Goal: Information Seeking & Learning: Find specific page/section

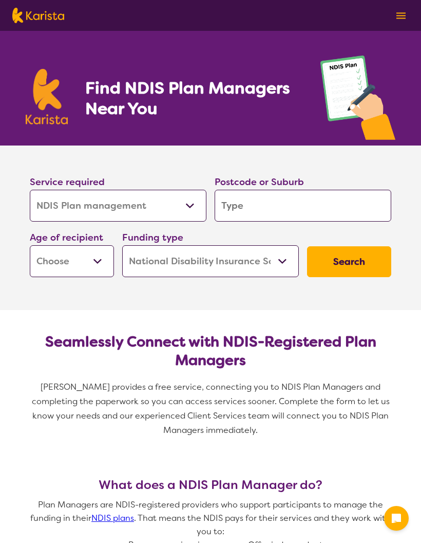
select select "NDIS Plan management"
select select "NDIS"
select select "NDIS Plan management"
select select "NDIS"
click at [262, 210] on input "search" at bounding box center [303, 206] width 177 height 32
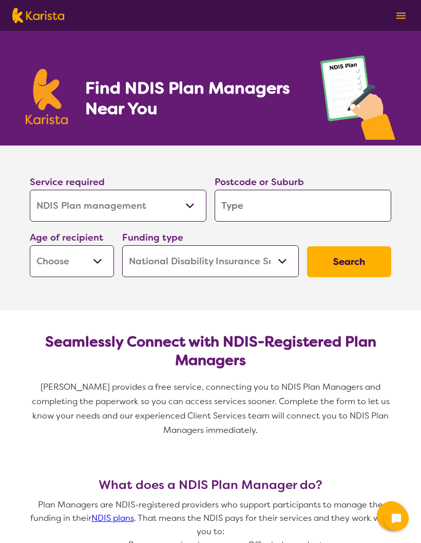
type input "2"
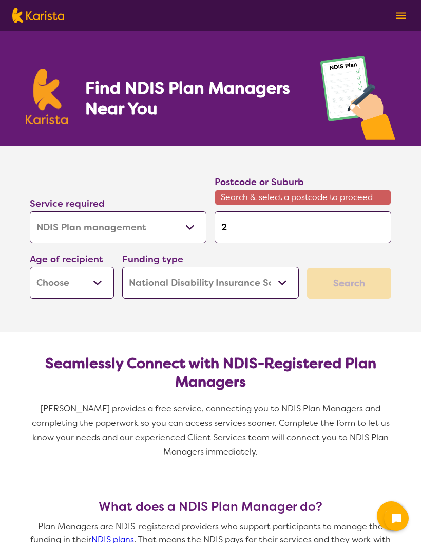
type input "21"
type input "211"
type input "2115"
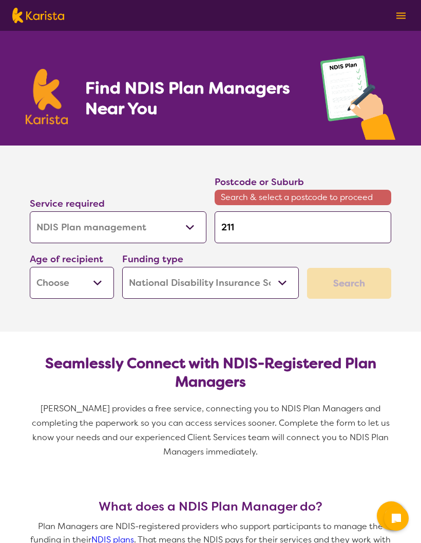
type input "2115"
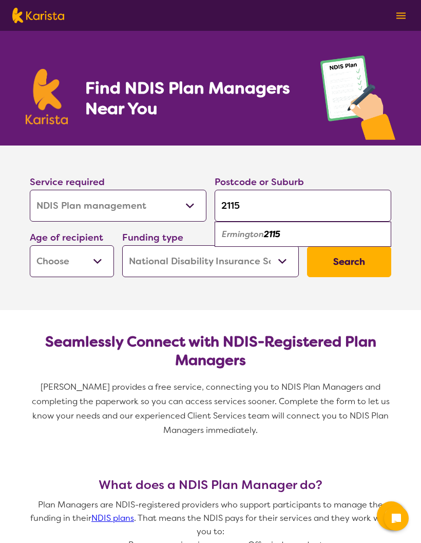
type input "2115"
click at [272, 236] on em "2115" at bounding box center [272, 234] width 16 height 11
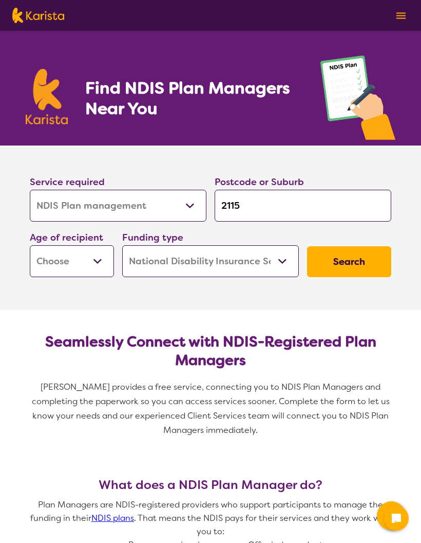
click at [101, 262] on select "Early Childhood - 0 to 9 Child - 10 to 11 Adolescent - 12 to 17 Adult - 18 to 6…" at bounding box center [72, 261] width 84 height 32
select select "AS"
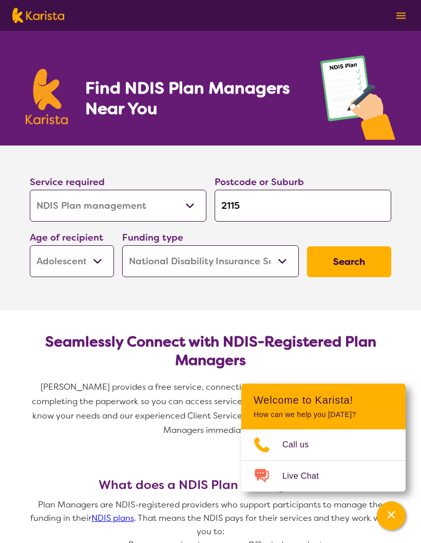
click at [285, 261] on select "Home Care Package (HCP) National Disability Insurance Scheme (NDIS) I don't know" at bounding box center [210, 261] width 177 height 32
click at [396, 507] on div "Channel Menu" at bounding box center [391, 515] width 21 height 23
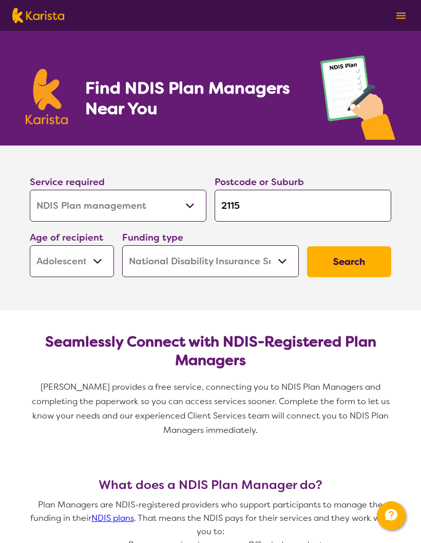
click at [347, 267] on button "Search" at bounding box center [349, 261] width 84 height 31
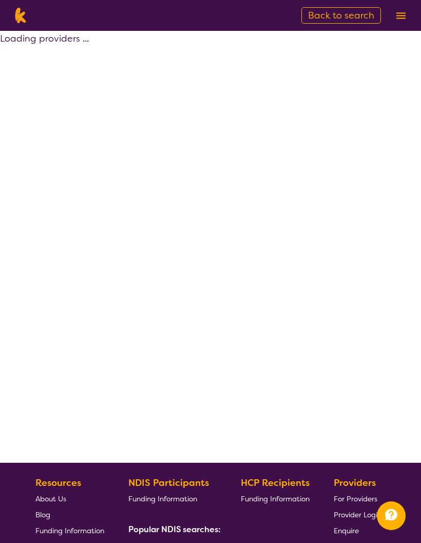
select select "by_score"
